Goal: Task Accomplishment & Management: Complete application form

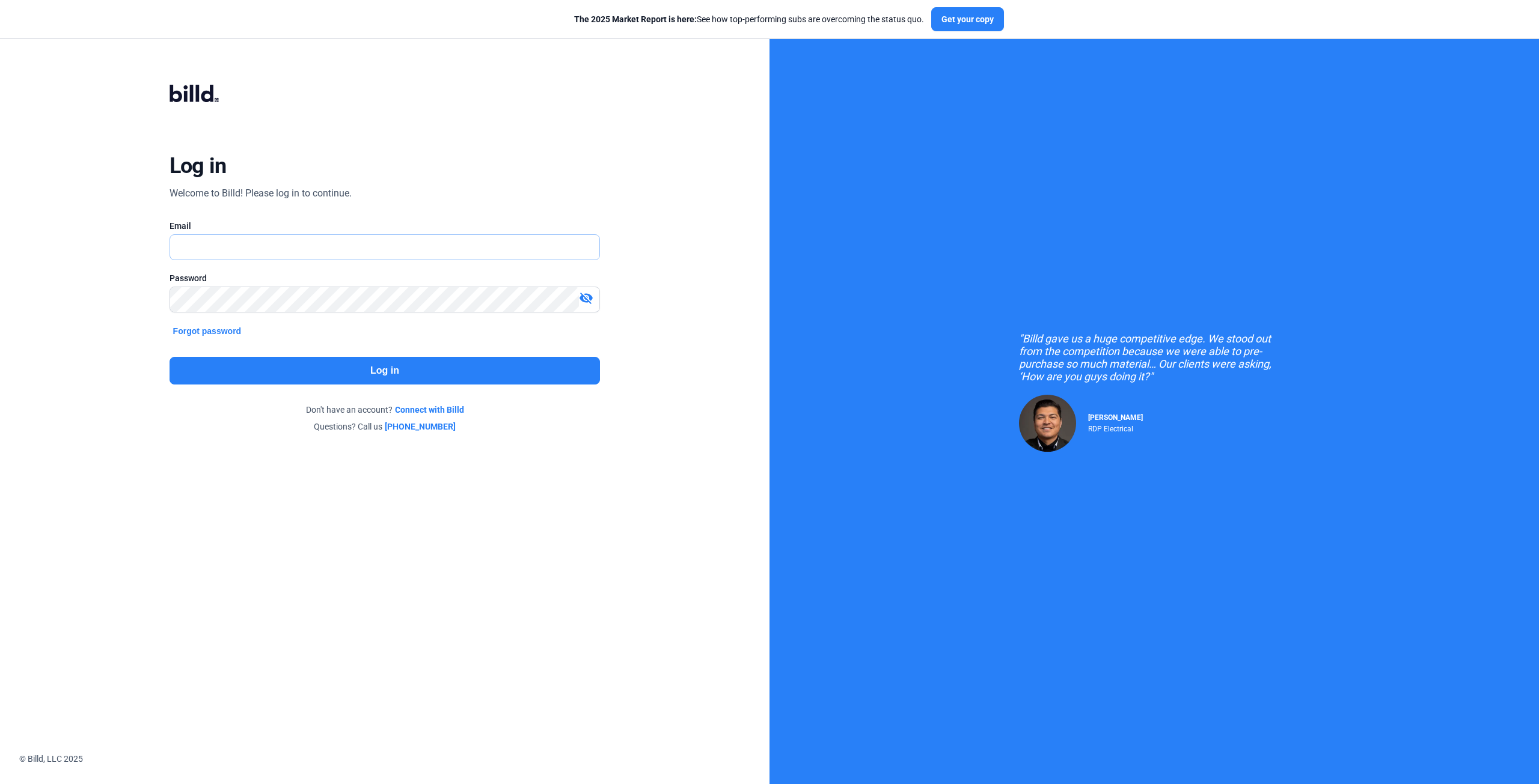
type input "aburtenshaw@barincg.com"
click at [408, 370] on button "Log in" at bounding box center [385, 370] width 431 height 28
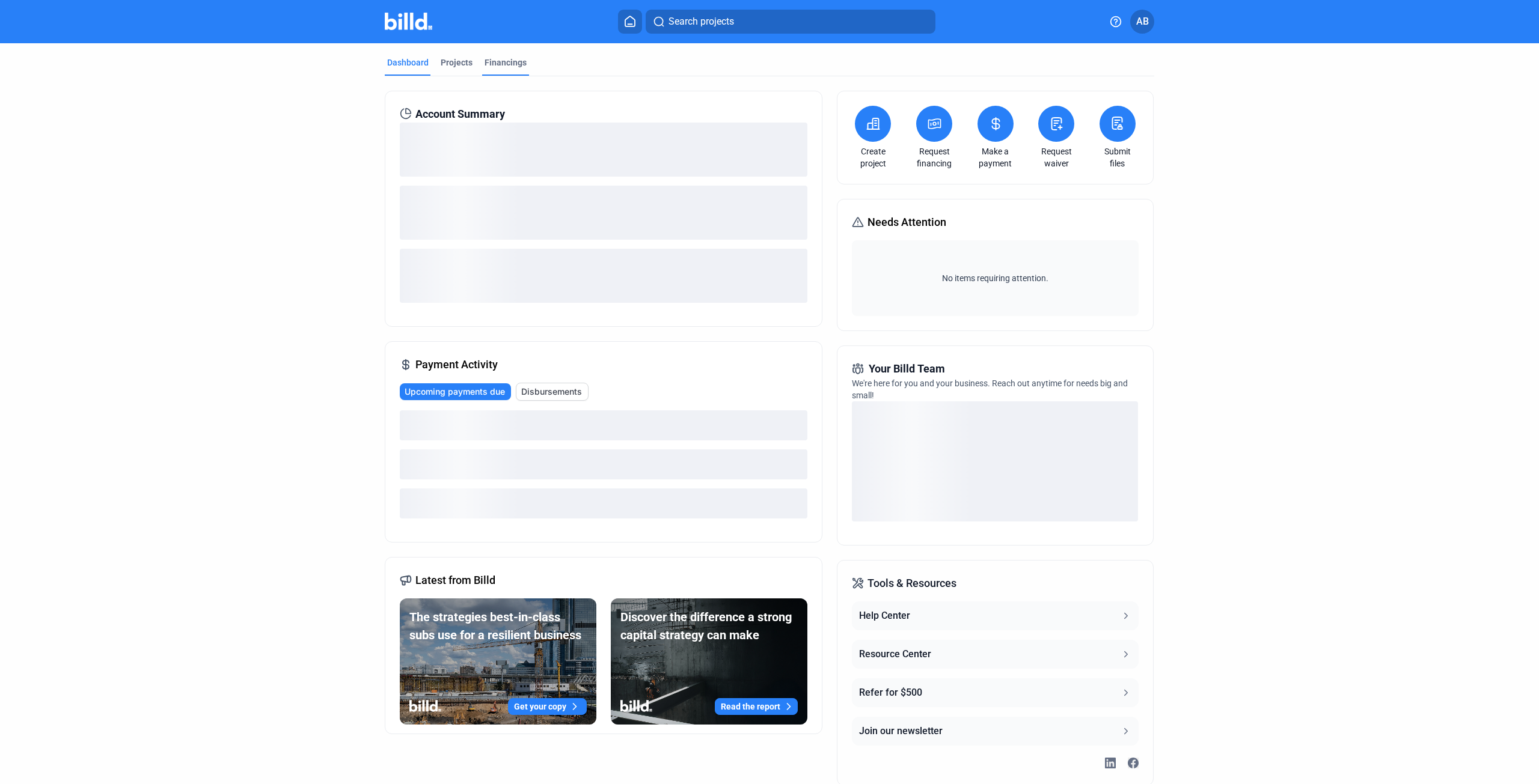
click at [502, 57] on div "Financings" at bounding box center [506, 63] width 42 height 12
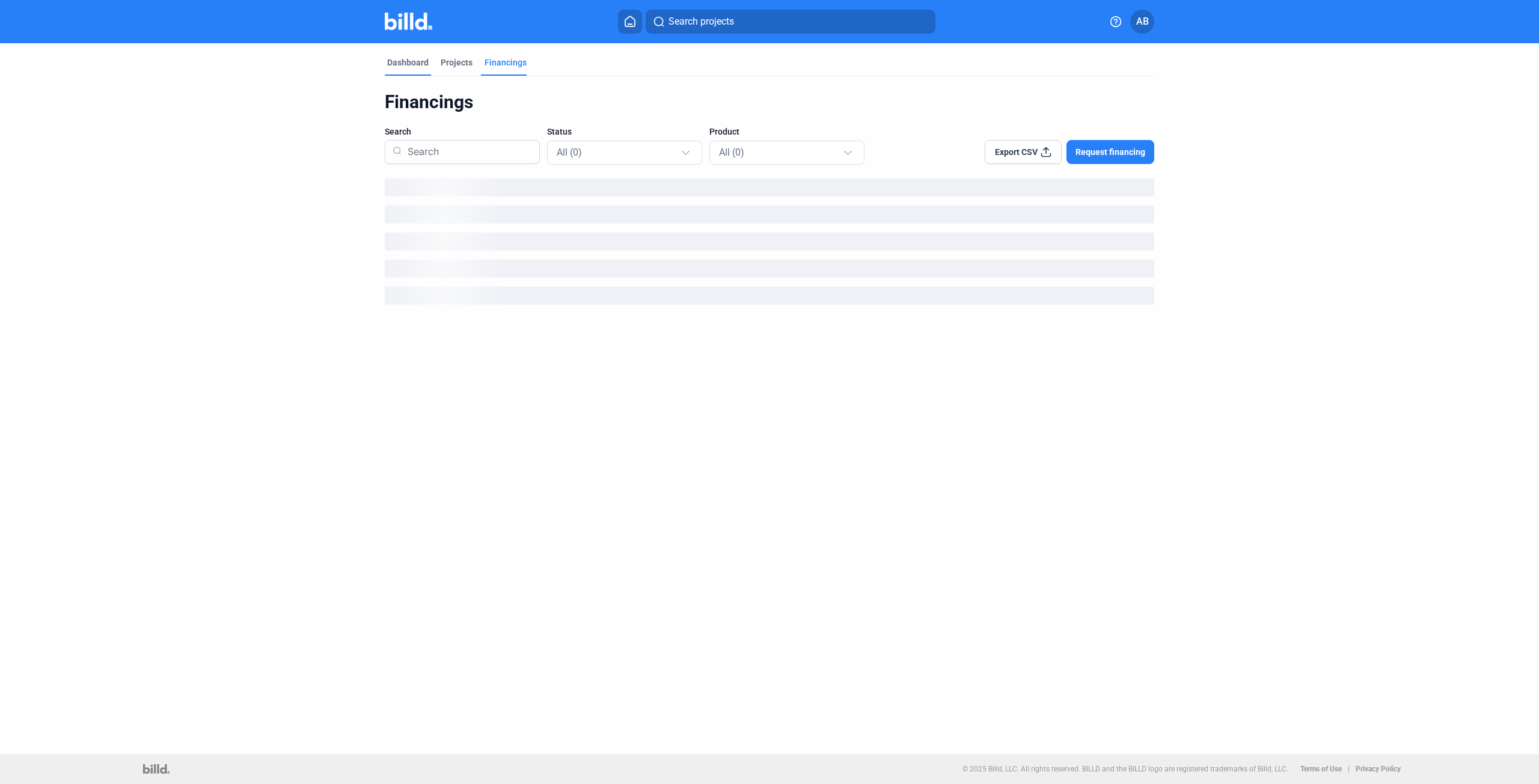
click at [414, 65] on div "Dashboard" at bounding box center [408, 63] width 42 height 12
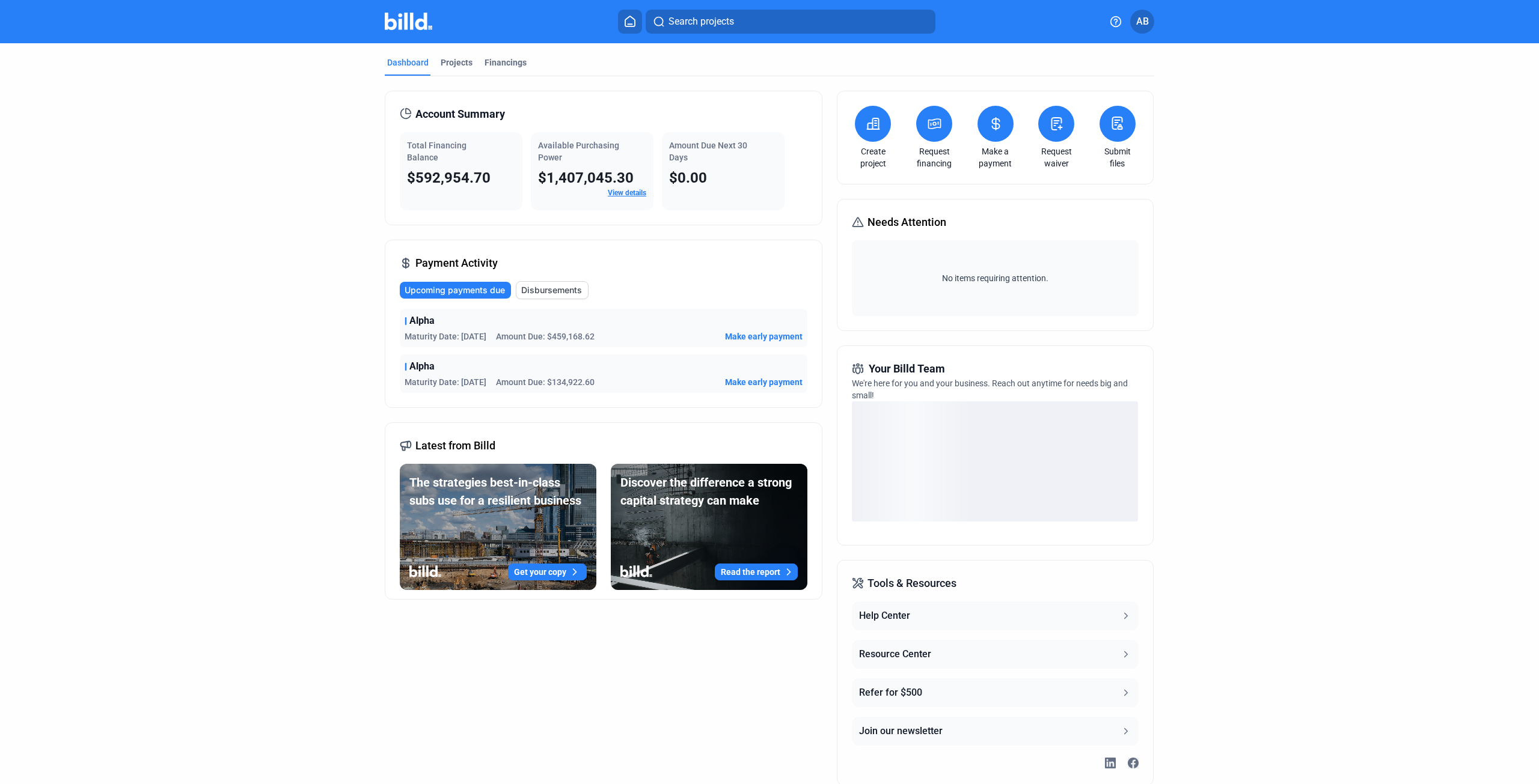
click at [937, 125] on icon at bounding box center [935, 123] width 12 height 10
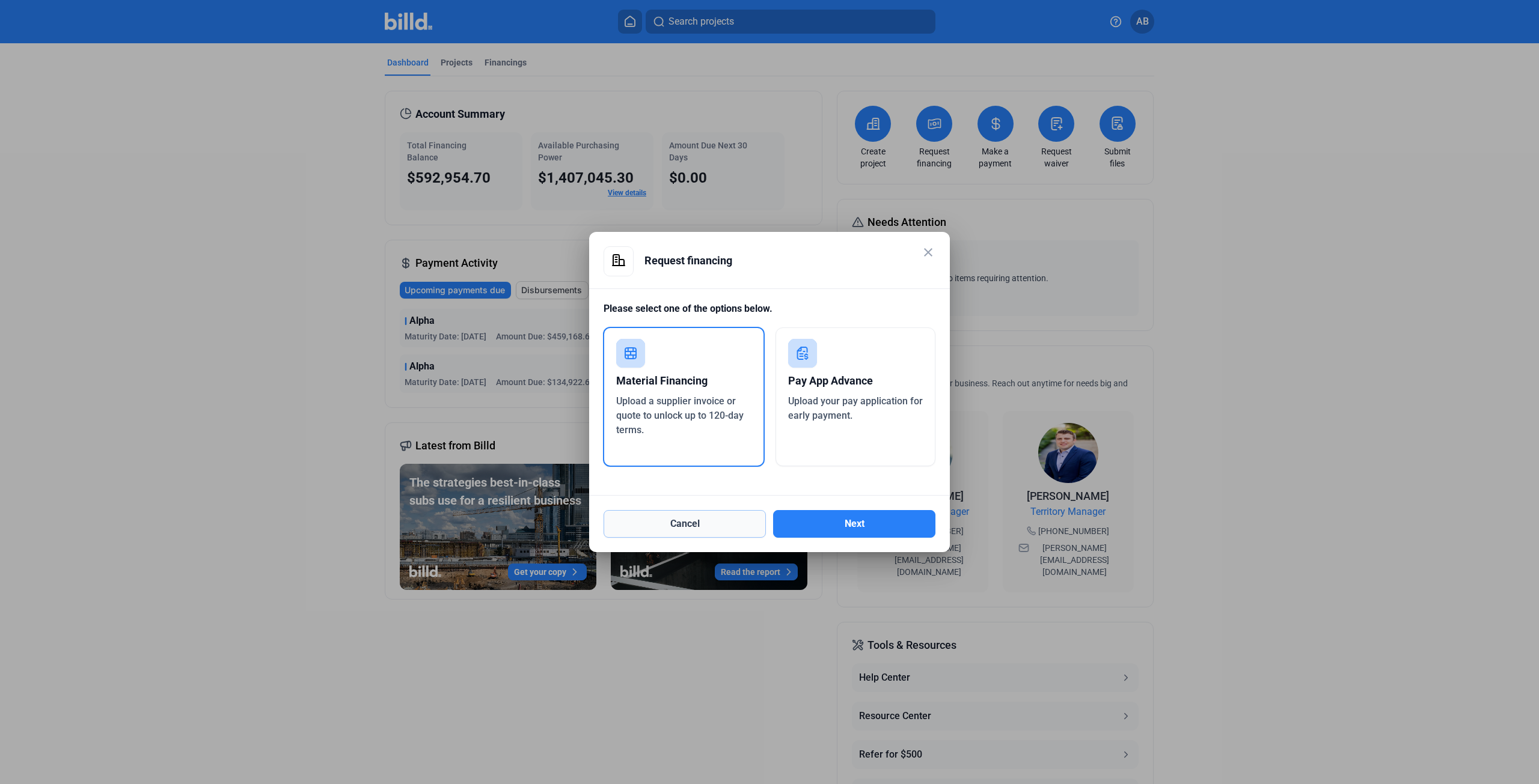
click at [714, 527] on button "Cancel" at bounding box center [684, 523] width 162 height 28
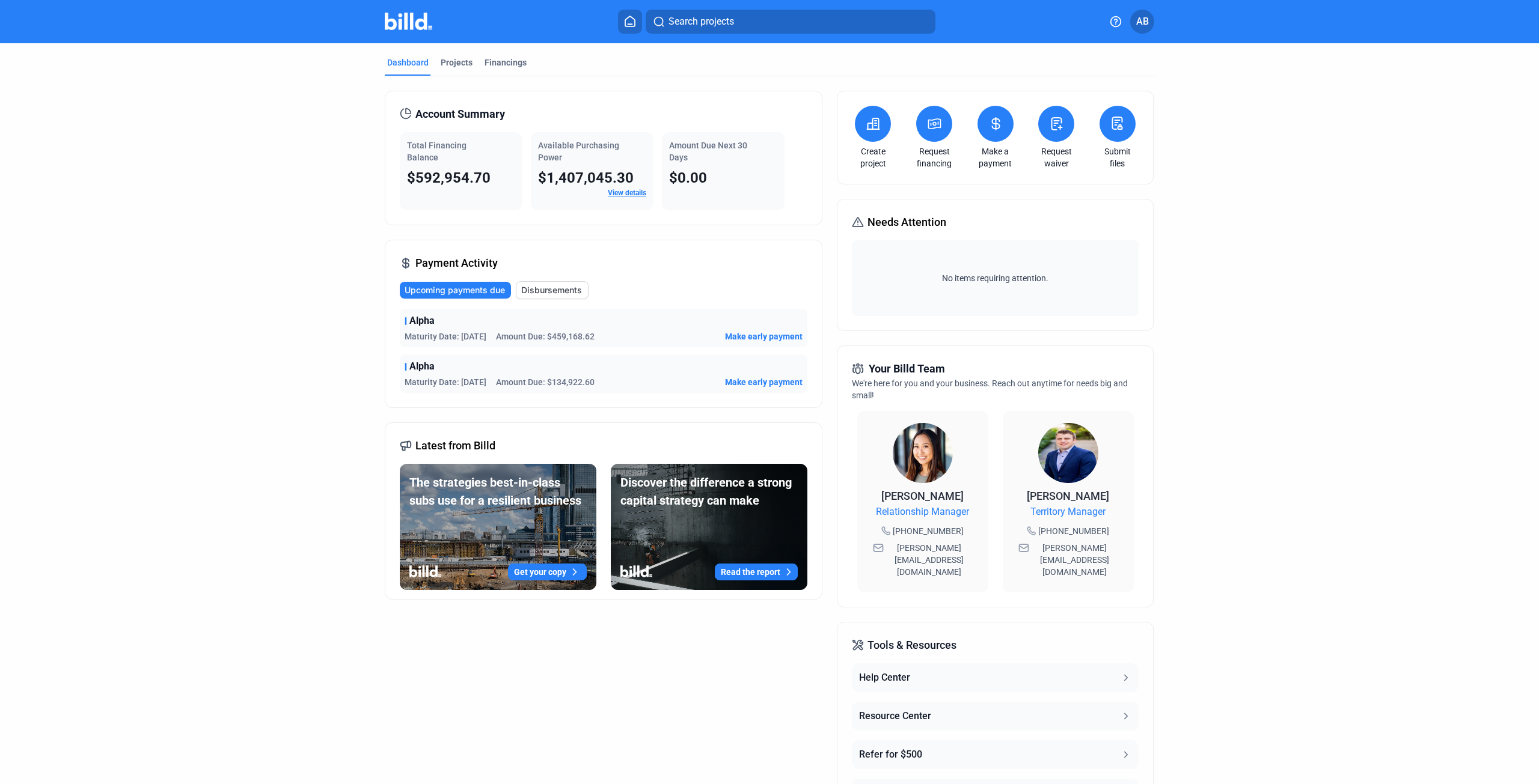
click at [938, 122] on icon at bounding box center [934, 123] width 15 height 14
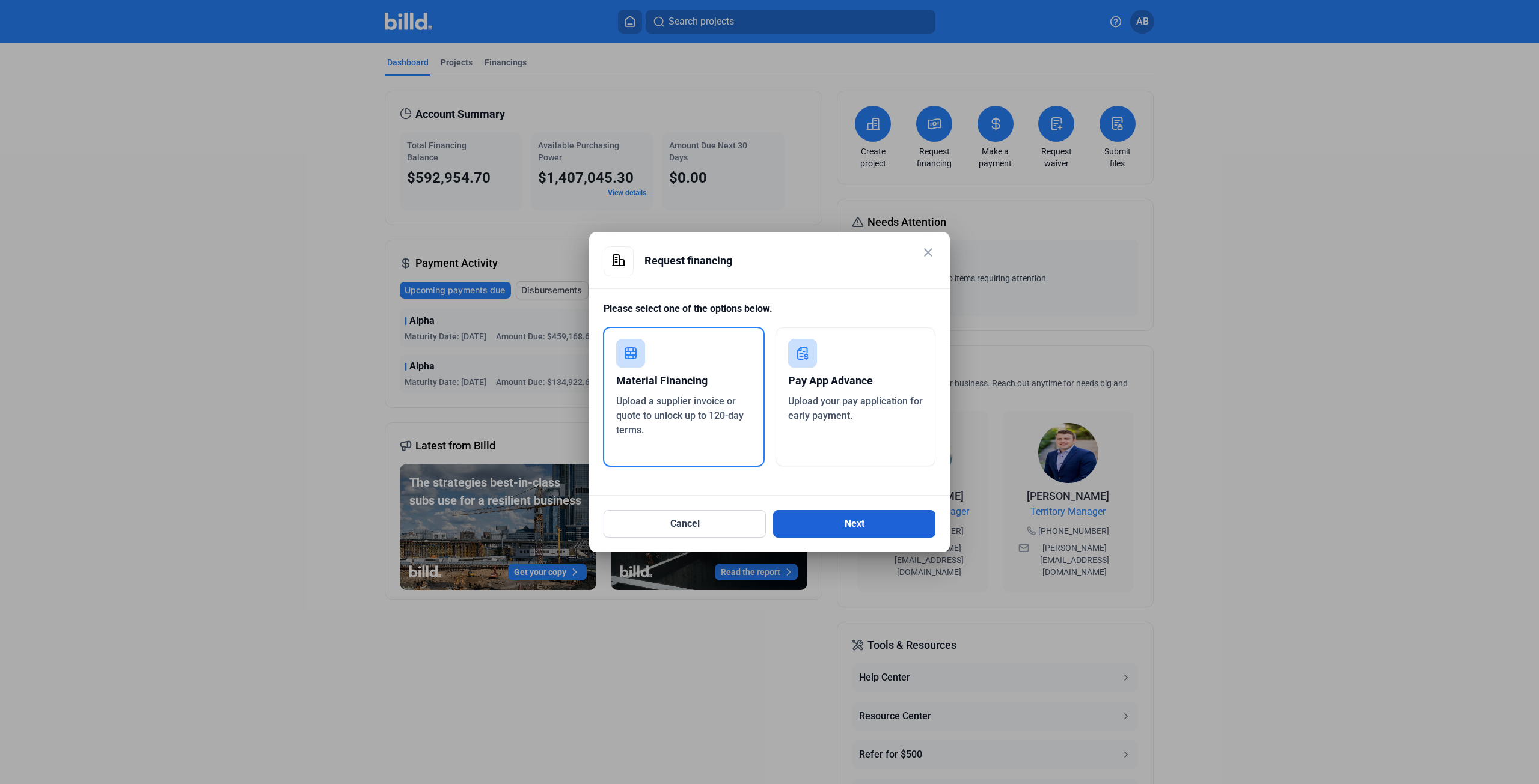
click at [839, 522] on button "Next" at bounding box center [854, 523] width 162 height 28
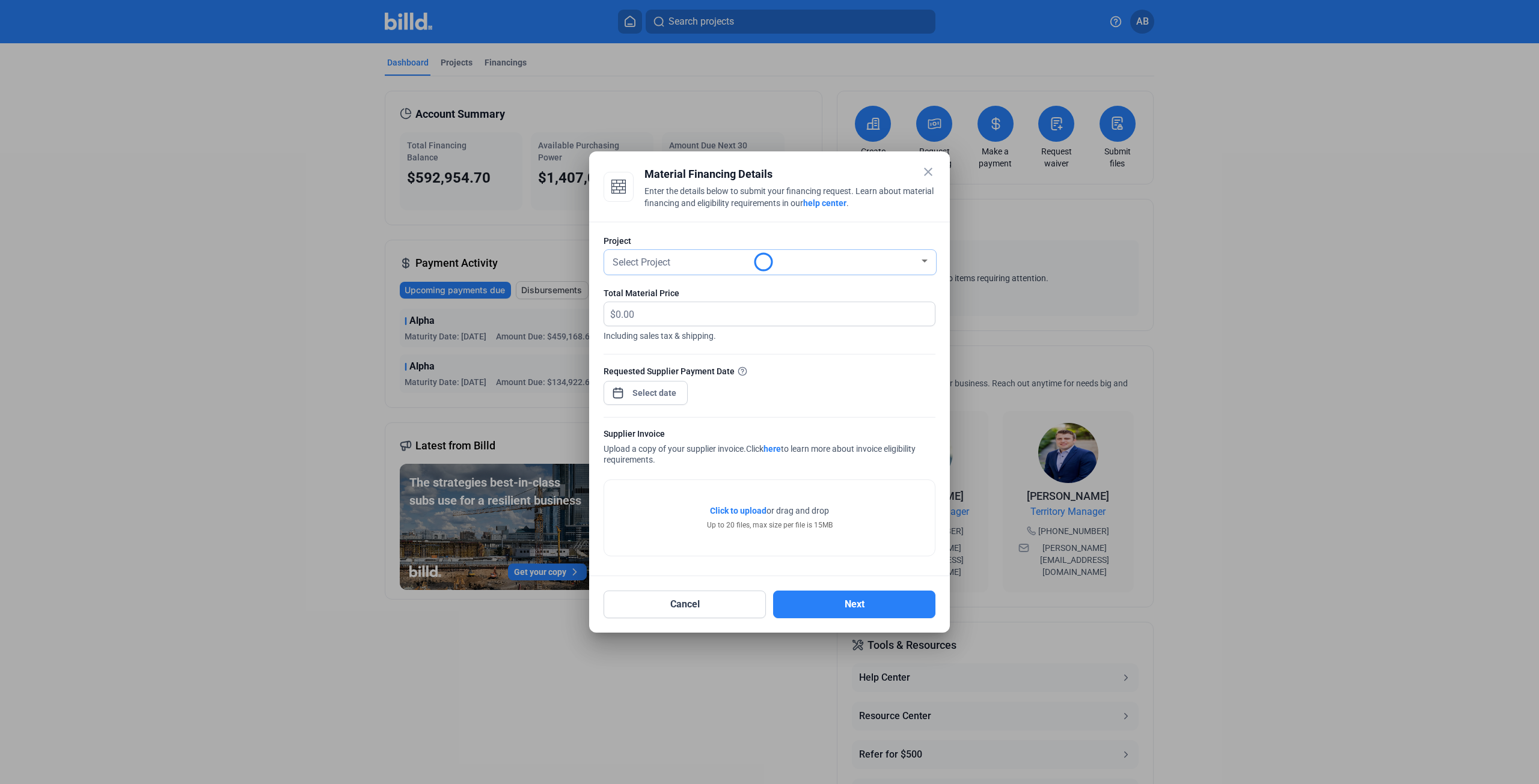
click at [680, 258] on div "Select Project" at bounding box center [765, 261] width 309 height 17
click at [721, 236] on div at bounding box center [769, 392] width 1539 height 784
click at [927, 170] on mat-icon "close" at bounding box center [927, 172] width 14 height 14
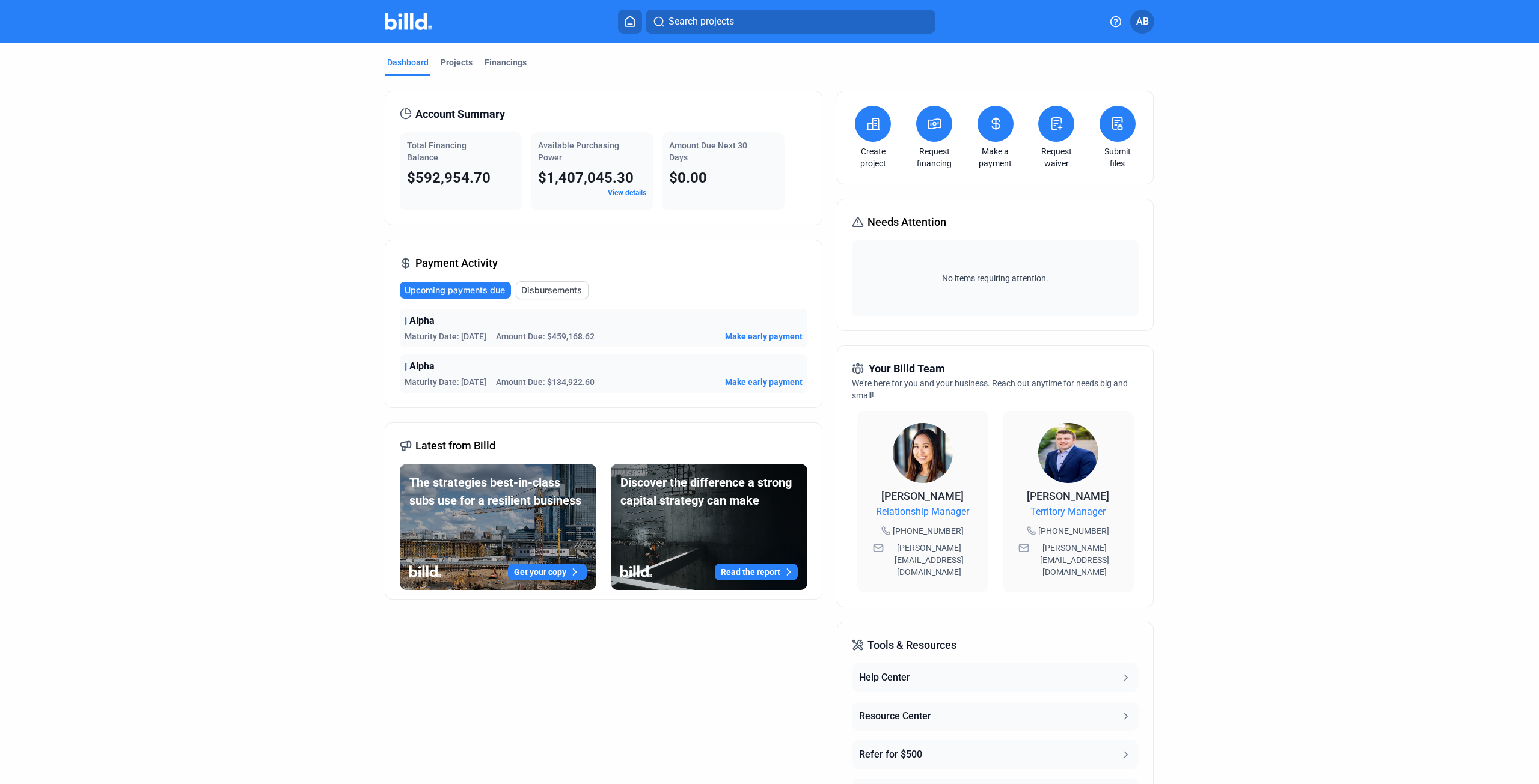
click at [1110, 124] on icon at bounding box center [1117, 122] width 15 height 14
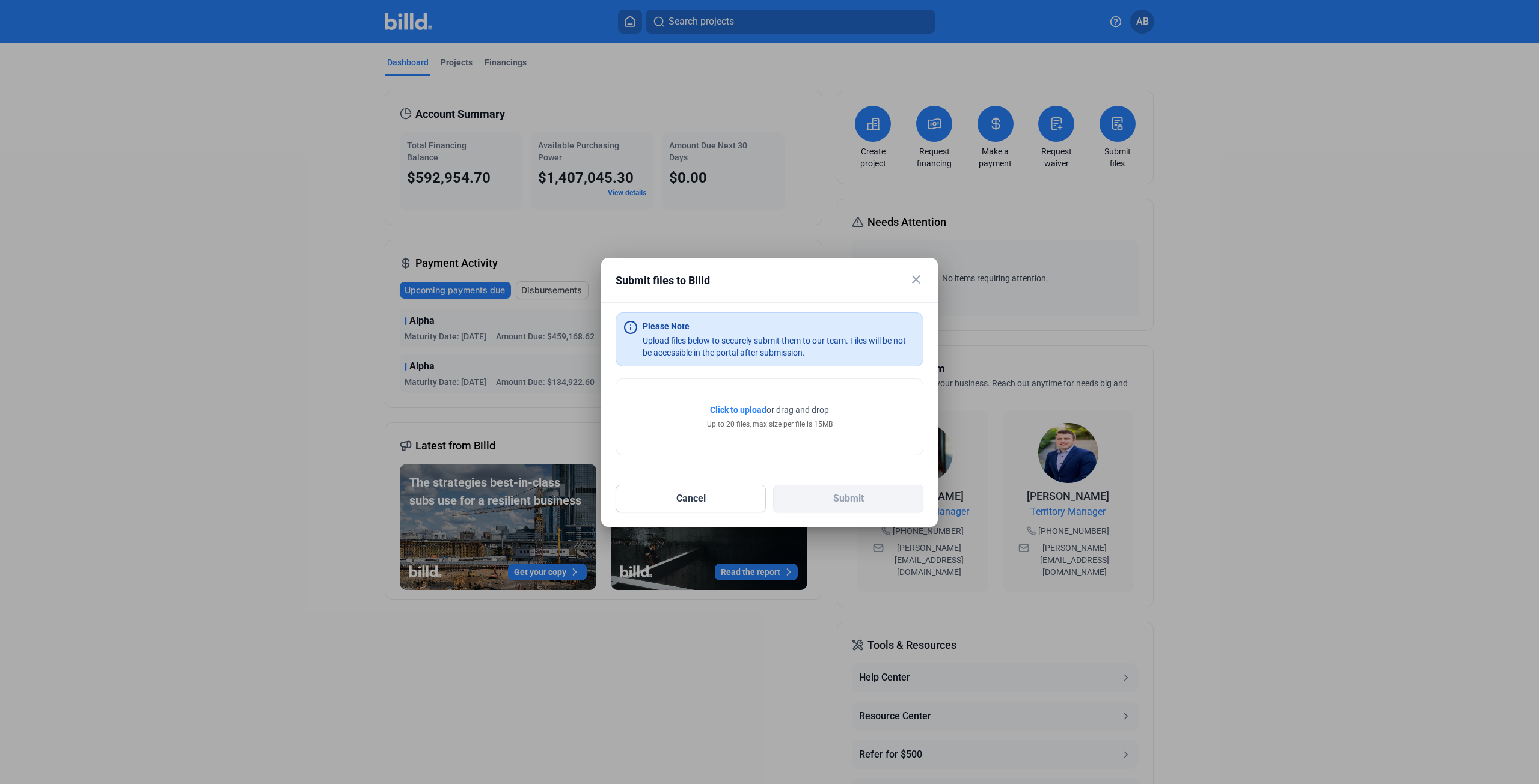
click at [915, 281] on mat-icon "close" at bounding box center [915, 279] width 14 height 14
